Goal: Information Seeking & Learning: Learn about a topic

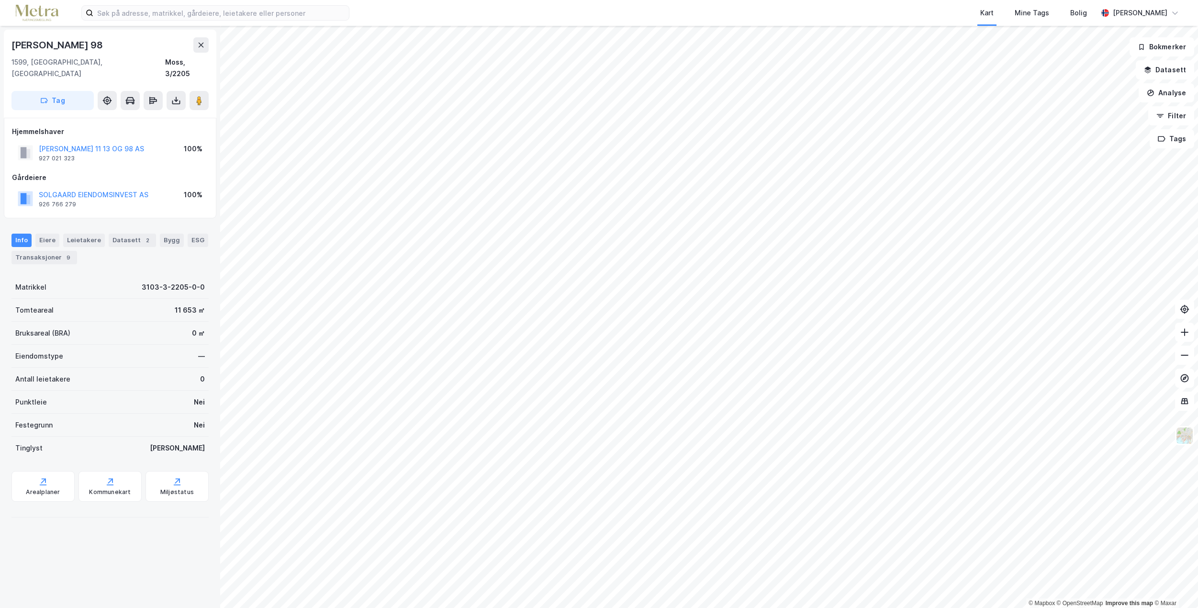
click at [106, 172] on div "Gårdeiere SOLGAARD EIENDOMSINVEST AS 926 766 279 100%" at bounding box center [110, 191] width 196 height 38
click at [105, 189] on div "SOLGAARD EIENDOMSINVEST AS" at bounding box center [94, 194] width 110 height 11
click at [103, 189] on div "SOLGAARD EIENDOMSINVEST AS" at bounding box center [94, 194] width 110 height 11
click at [0, 0] on button "SOLGAARD EIENDOMSINVEST AS" at bounding box center [0, 0] width 0 height 0
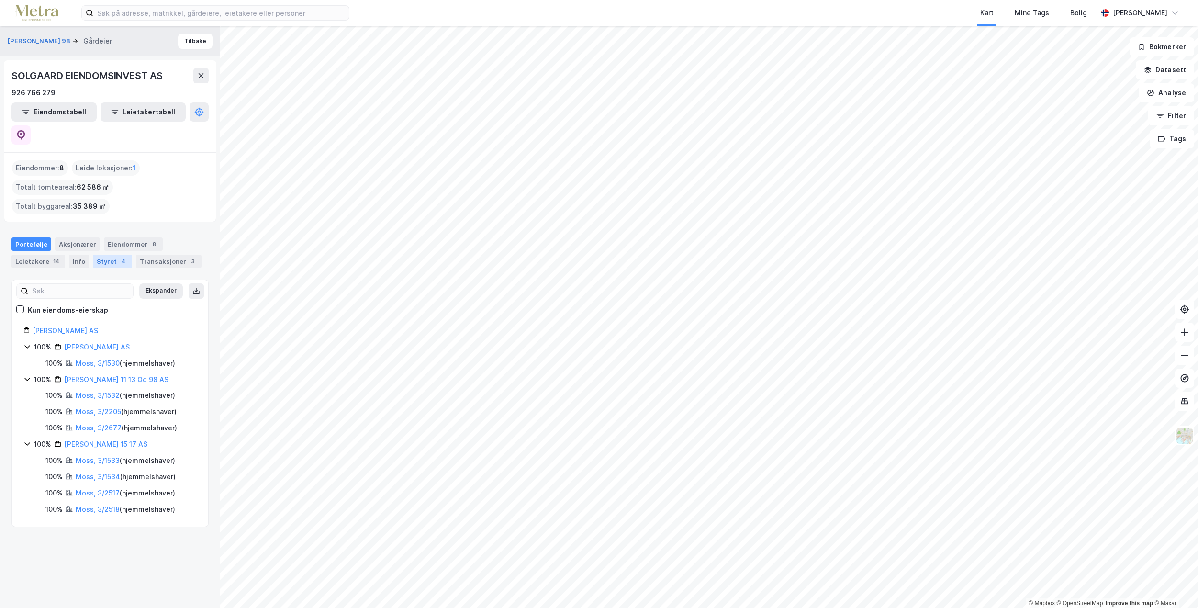
click at [95, 255] on div "Styret 4" at bounding box center [112, 261] width 39 height 13
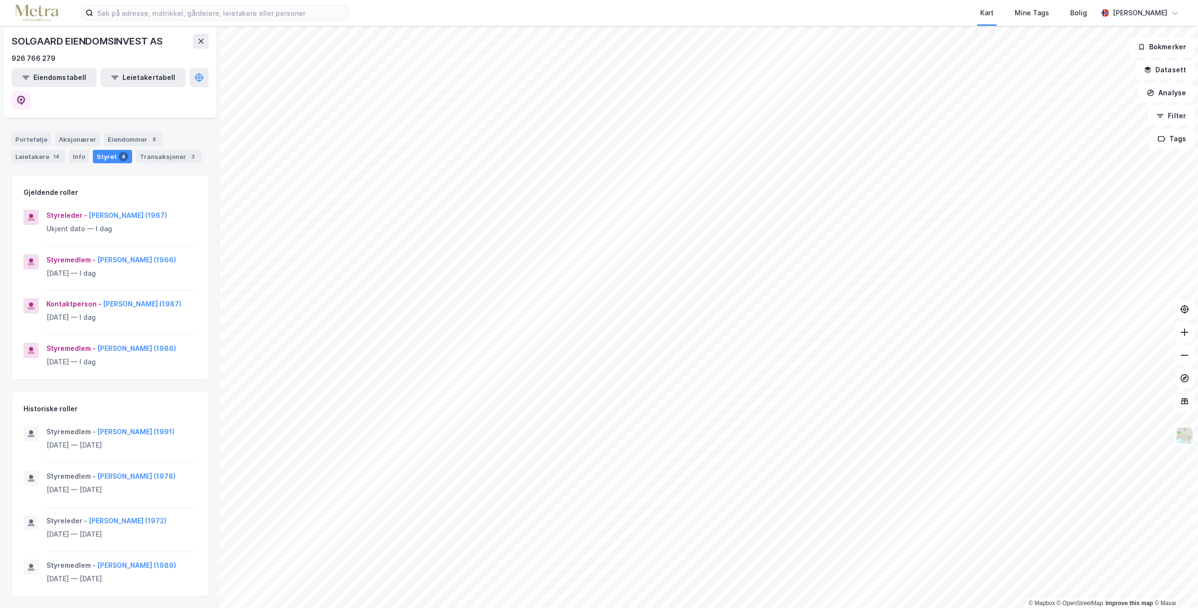
scroll to position [116, 0]
